Goal: Task Accomplishment & Management: Complete application form

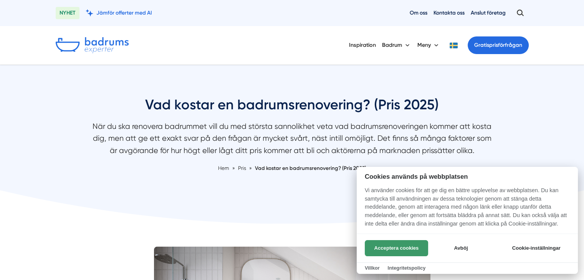
click at [393, 248] on button "Acceptera cookies" at bounding box center [396, 248] width 63 height 16
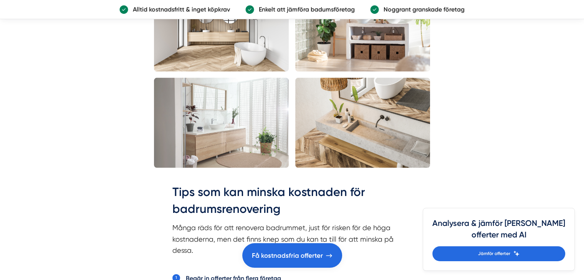
scroll to position [1574, 0]
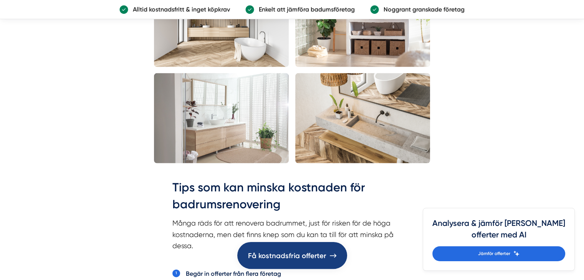
click at [276, 255] on span "Få kostnadsfria offerter" at bounding box center [287, 256] width 78 height 12
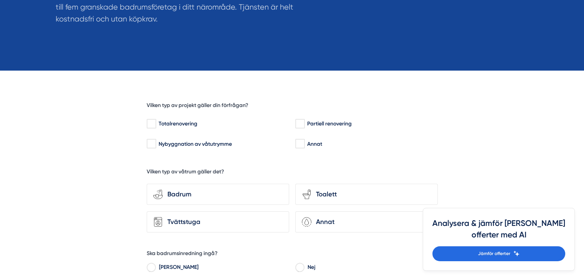
scroll to position [192, 0]
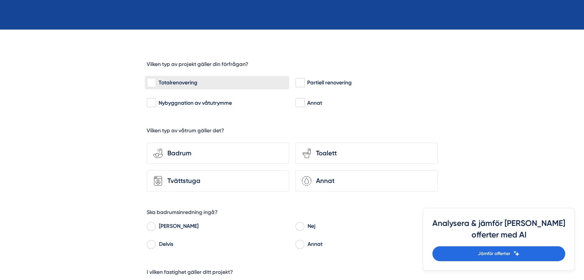
click at [152, 82] on input "Totalrenovering" at bounding box center [151, 83] width 9 height 8
checkbox input "true"
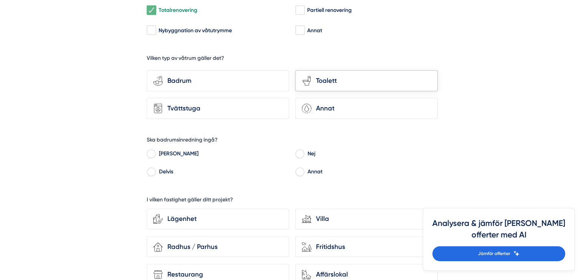
scroll to position [269, 0]
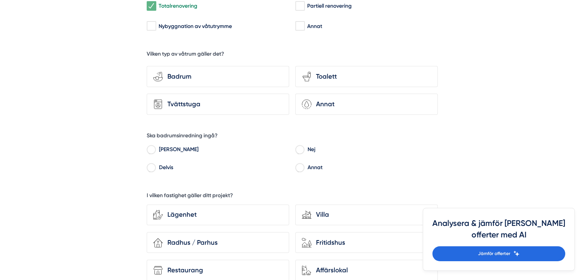
click at [152, 147] on input "Ja" at bounding box center [151, 150] width 9 height 7
radio input "true"
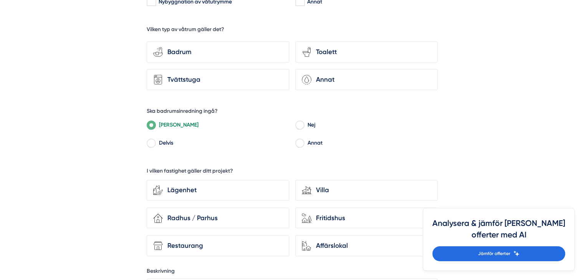
scroll to position [307, 0]
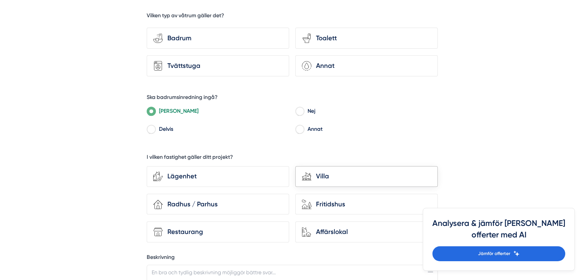
click at [317, 174] on div "Villa" at bounding box center [371, 176] width 120 height 10
click at [0, 0] on input "house-modern Villa" at bounding box center [0, 0] width 0 height 0
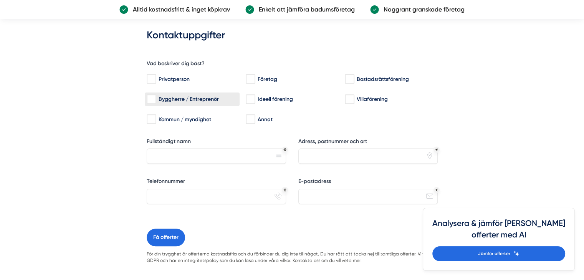
scroll to position [614, 0]
